Goal: Find specific page/section: Find specific page/section

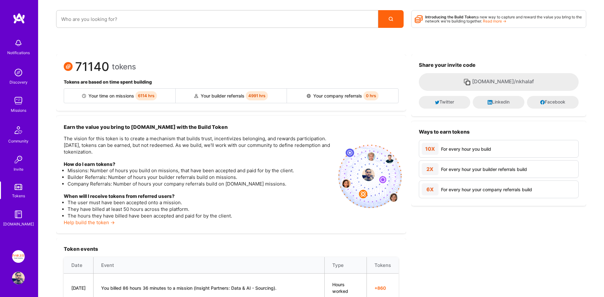
click at [23, 108] on div "Missions" at bounding box center [19, 110] width 16 height 7
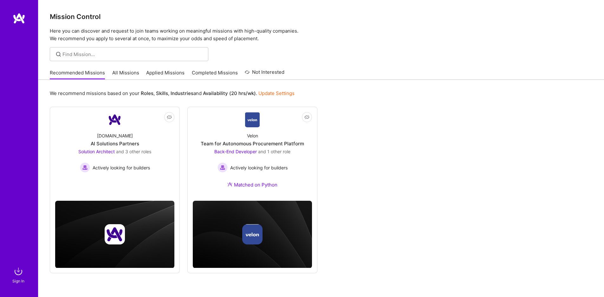
click at [199, 77] on link "Completed Missions" at bounding box center [215, 74] width 46 height 10
